Goal: Check status

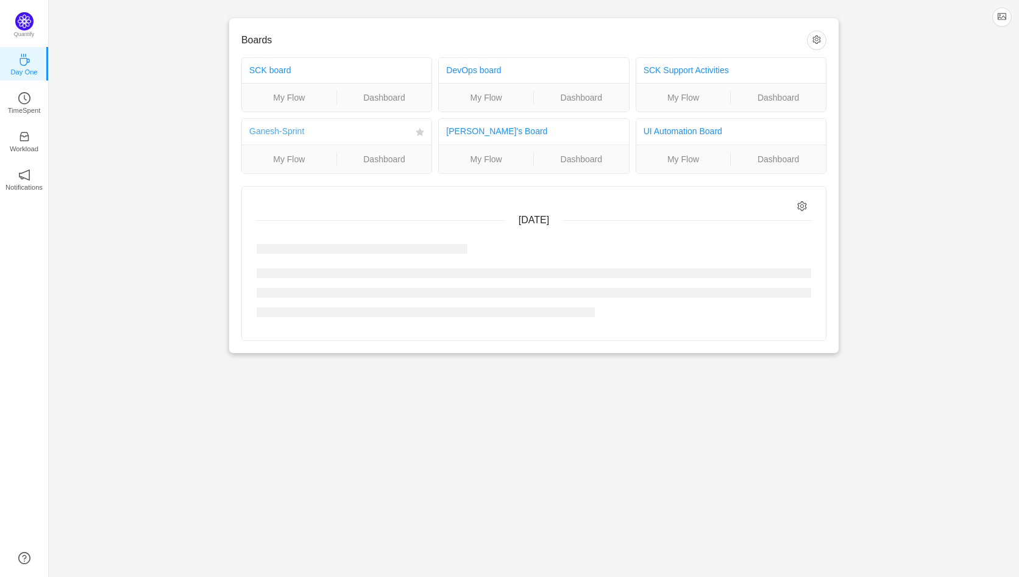
click at [290, 135] on link "Ganesh-Sprint" at bounding box center [276, 131] width 55 height 10
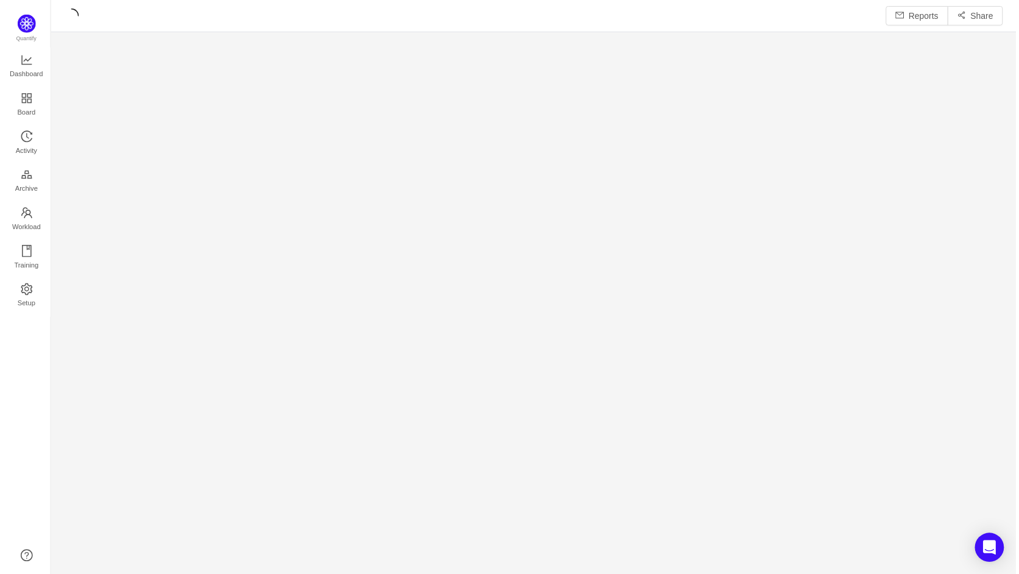
scroll to position [577, 971]
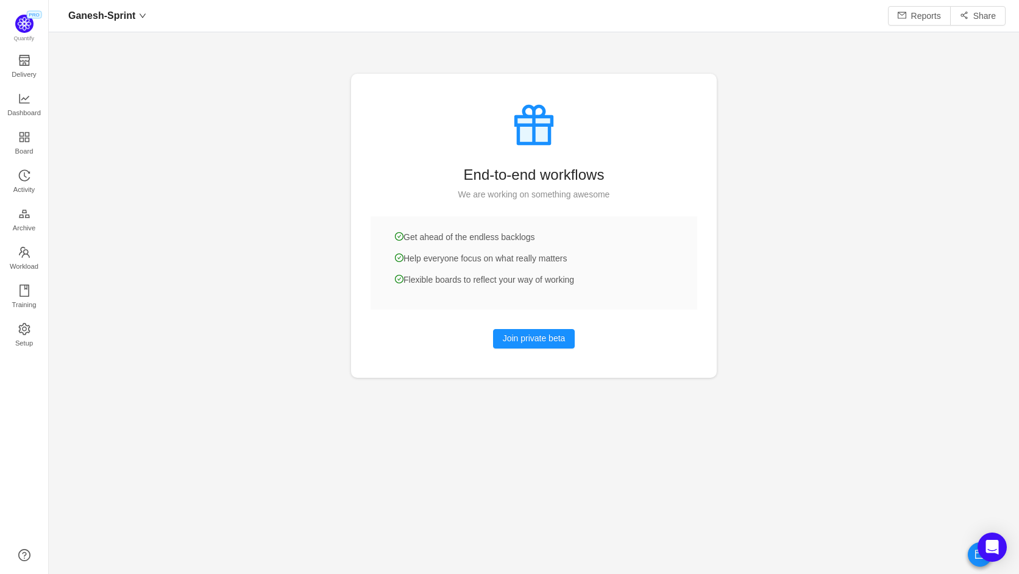
scroll to position [574, 971]
click at [29, 104] on span "Dashboard" at bounding box center [24, 113] width 34 height 24
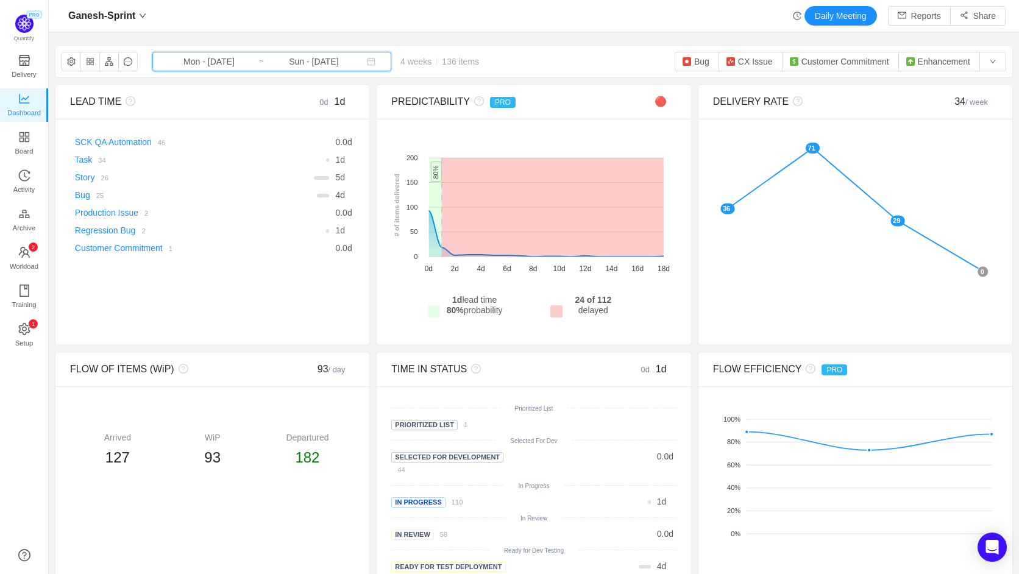
click at [367, 62] on icon "icon: calendar" at bounding box center [371, 61] width 9 height 9
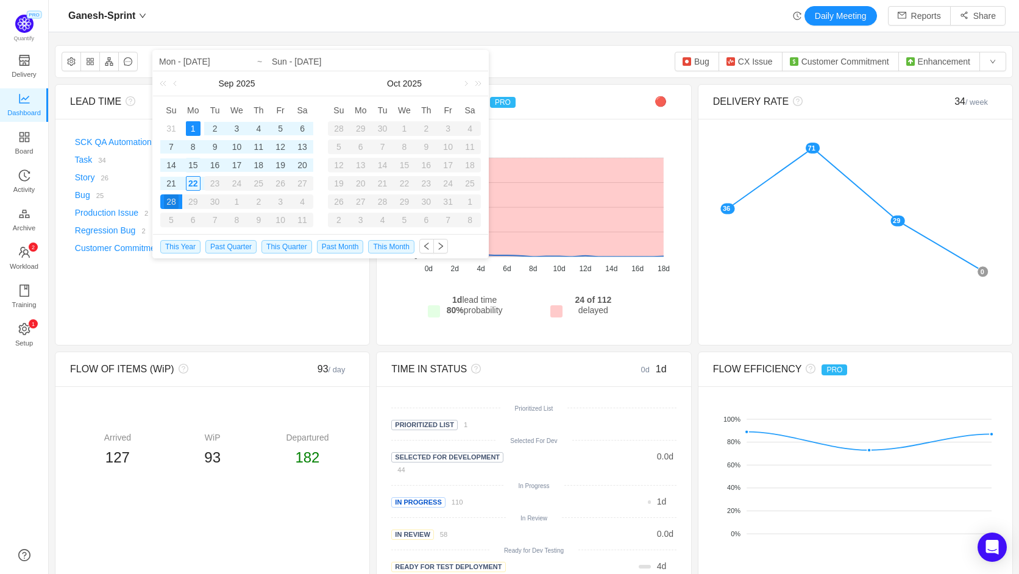
click at [196, 165] on div "15" at bounding box center [193, 165] width 15 height 15
click at [194, 182] on div "22" at bounding box center [193, 183] width 15 height 15
type input "Mon - Sep 15, 2025"
type input "Mon - Sep 22, 2025"
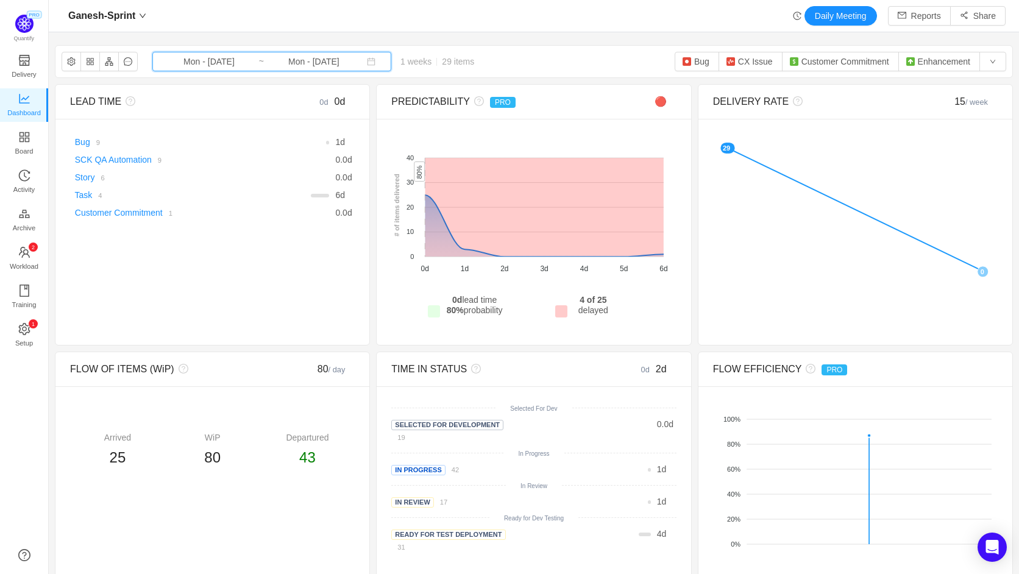
click at [368, 60] on icon "icon: calendar" at bounding box center [372, 62] width 8 height 8
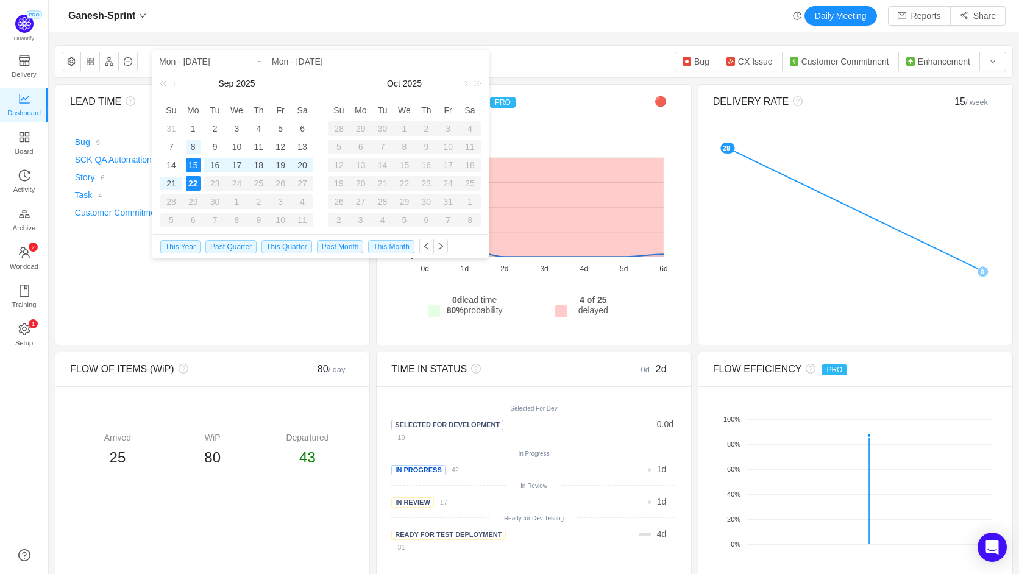
click at [194, 146] on div "8" at bounding box center [193, 147] width 15 height 15
click at [279, 166] on div "19" at bounding box center [280, 165] width 15 height 15
type input "Mon - Sep 08, 2025"
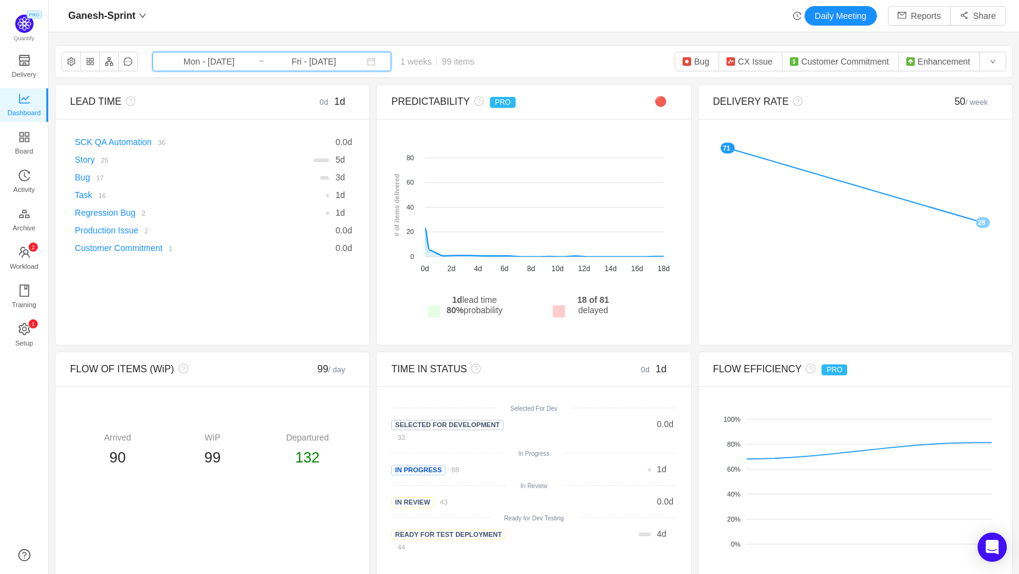
click at [367, 64] on icon "icon: calendar" at bounding box center [371, 61] width 9 height 9
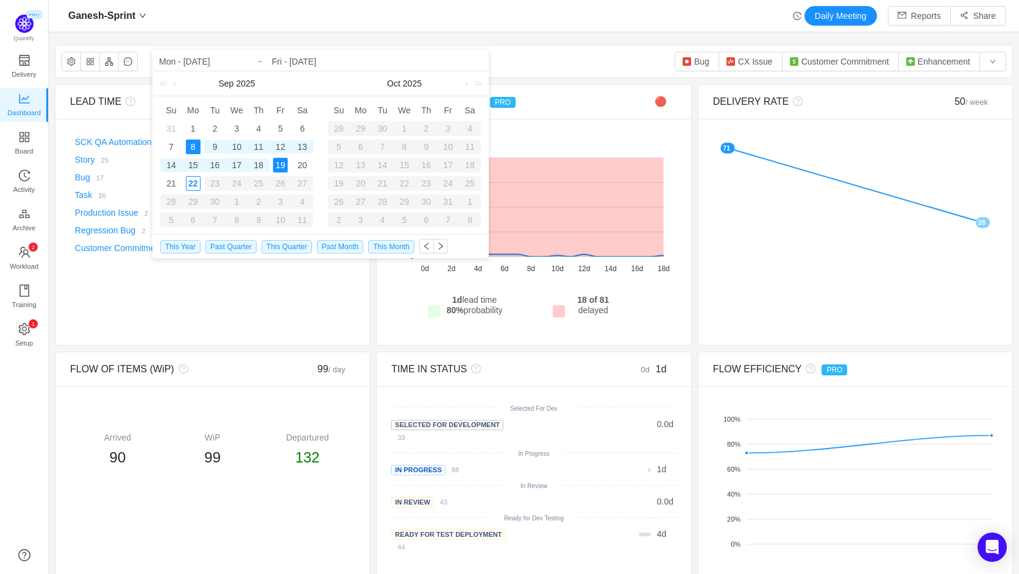
click at [237, 168] on div "17" at bounding box center [236, 165] width 15 height 15
click at [195, 149] on div "8" at bounding box center [193, 147] width 15 height 15
type input "Wed - Sep 17, 2025"
